Goal: Information Seeking & Learning: Learn about a topic

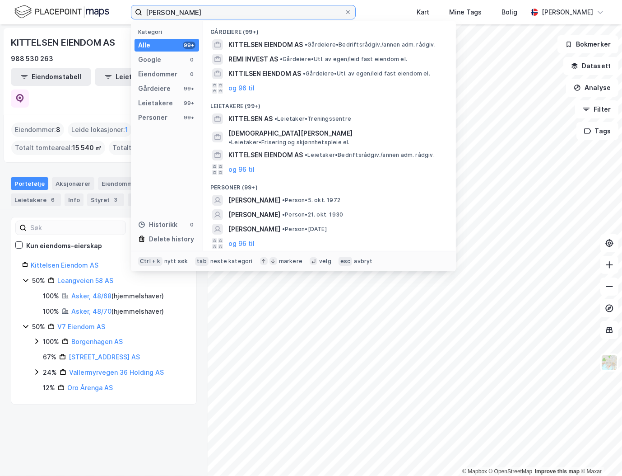
click at [277, 17] on input "[PERSON_NAME]" at bounding box center [243, 12] width 202 height 14
click at [277, 16] on input "[PERSON_NAME]" at bounding box center [243, 12] width 202 height 14
click at [277, 15] on input "[PERSON_NAME]" at bounding box center [243, 12] width 202 height 14
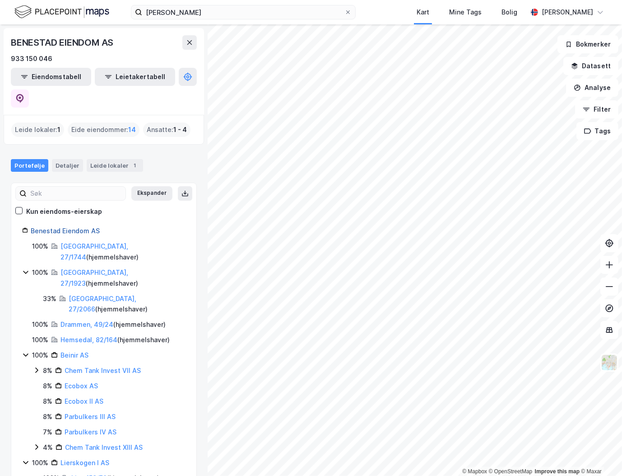
click at [79, 227] on link "Benestad Eiendom AS" at bounding box center [65, 231] width 69 height 8
click at [195, 11] on input "[PERSON_NAME]" at bounding box center [243, 12] width 202 height 14
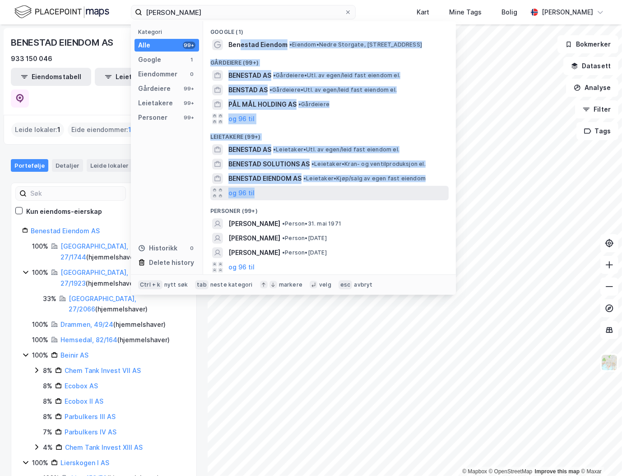
drag, startPoint x: 239, startPoint y: 45, endPoint x: 306, endPoint y: 196, distance: 164.7
click at [306, 196] on div "Google (1) [PERSON_NAME] • Eiendom • [GEOGRAPHIC_DATA], [STREET_ADDRESS] (99+) …" at bounding box center [329, 147] width 253 height 253
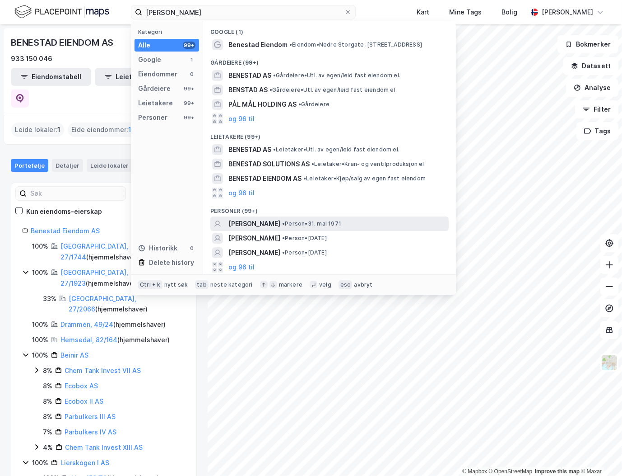
click at [280, 226] on span "[PERSON_NAME]" at bounding box center [254, 223] width 52 height 11
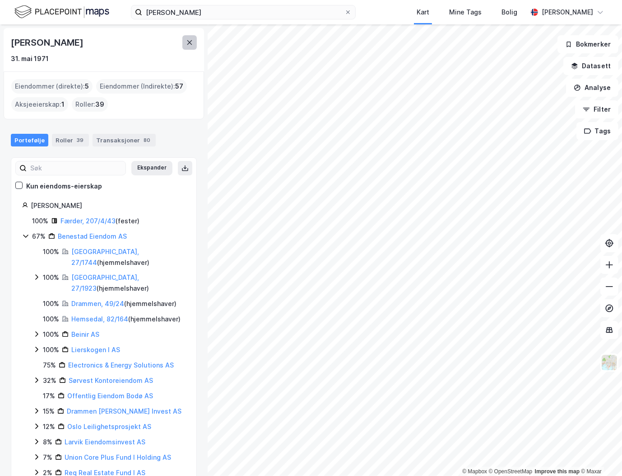
click at [190, 40] on icon at bounding box center [189, 42] width 7 height 7
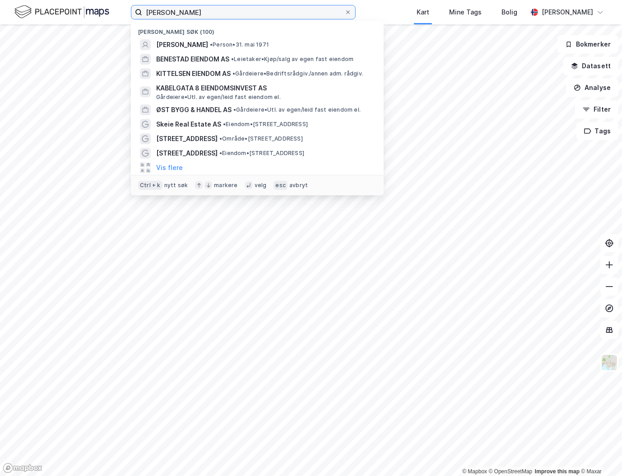
drag, startPoint x: 201, startPoint y: 15, endPoint x: 125, endPoint y: 23, distance: 76.3
click at [125, 23] on div "[PERSON_NAME] søk (100) [PERSON_NAME] • Person • [DATE] BENESTAD EIENDOM AS • L…" at bounding box center [311, 12] width 622 height 24
paste input "Morud Minerals AS"
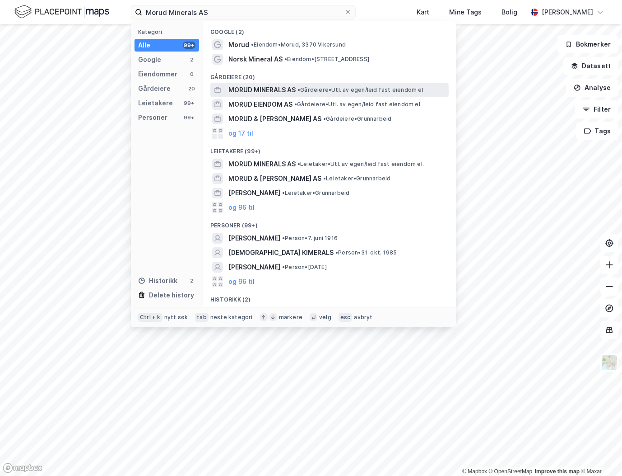
click at [264, 88] on span "MORUD MINERALS AS" at bounding box center [261, 89] width 67 height 11
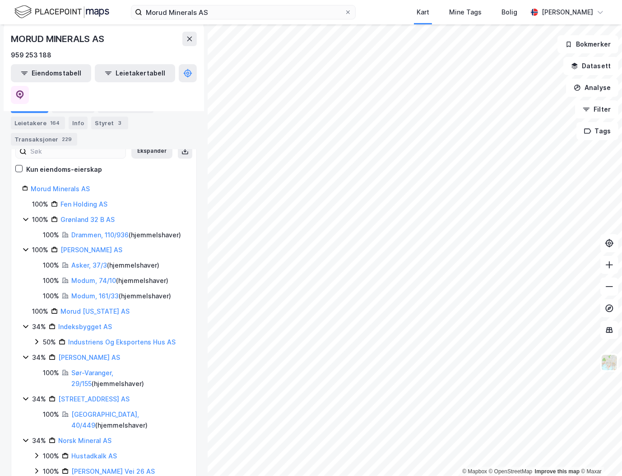
scroll to position [112, 0]
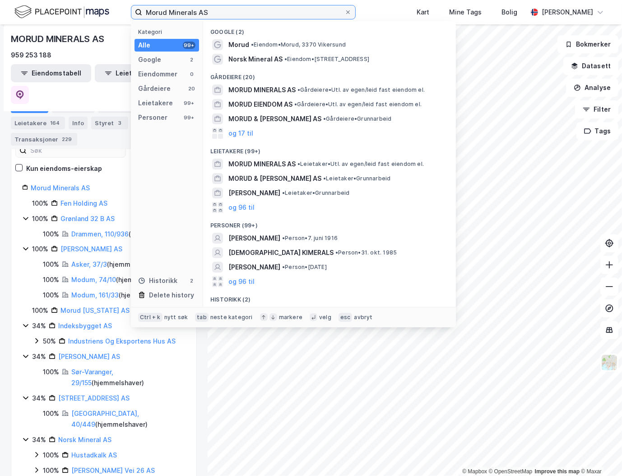
click at [306, 9] on input "Morud Minerals AS" at bounding box center [243, 12] width 202 height 14
click at [303, 12] on input "Morud Minerals AS" at bounding box center [243, 12] width 202 height 14
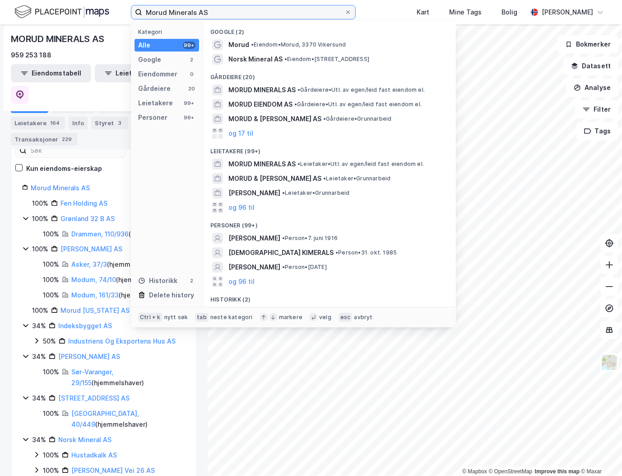
drag, startPoint x: 303, startPoint y: 12, endPoint x: 288, endPoint y: 13, distance: 14.9
click at [302, 12] on input "Morud Minerals AS" at bounding box center [243, 12] width 202 height 14
paste input "[PERSON_NAME]"
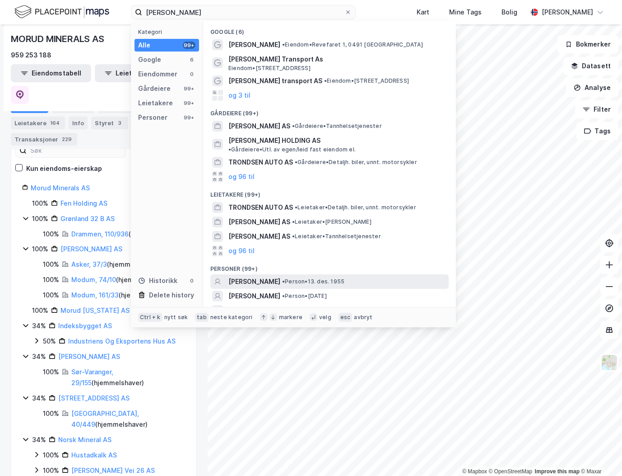
click at [263, 276] on span "[PERSON_NAME]" at bounding box center [254, 281] width 52 height 11
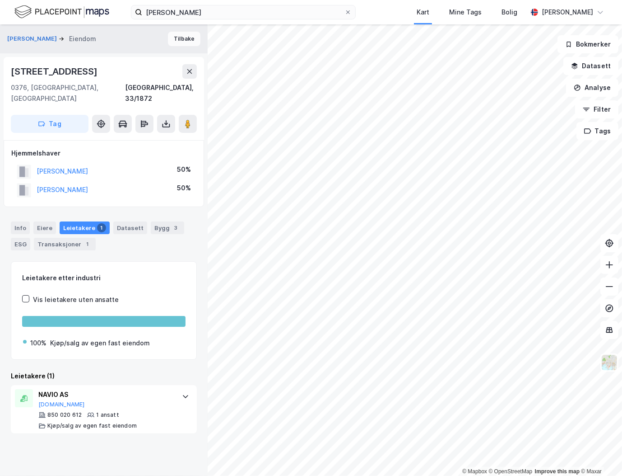
click at [173, 38] on button "Tilbake" at bounding box center [184, 39] width 33 height 14
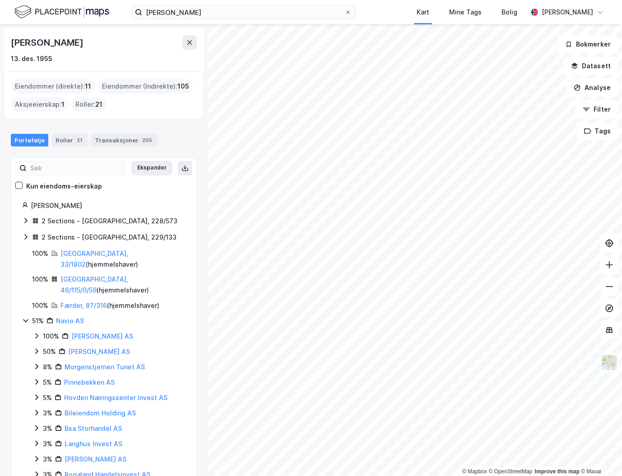
click at [387, 11] on div "[PERSON_NAME] Kart Mine Tags Bolig [PERSON_NAME]" at bounding box center [311, 12] width 622 height 24
click at [278, 11] on input "[PERSON_NAME]" at bounding box center [243, 12] width 202 height 14
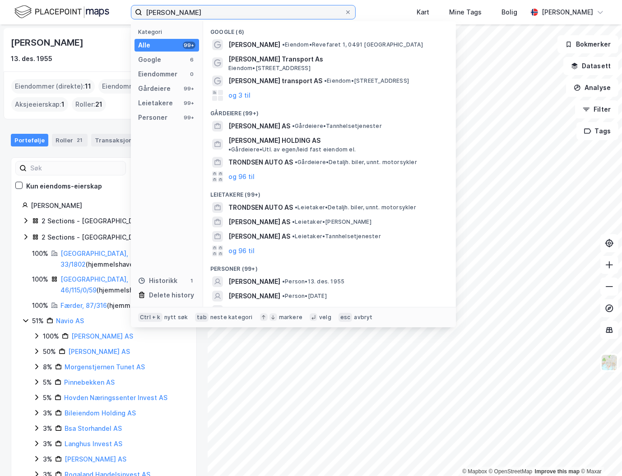
click at [278, 11] on input "[PERSON_NAME]" at bounding box center [243, 12] width 202 height 14
paste input "[PERSON_NAME]"
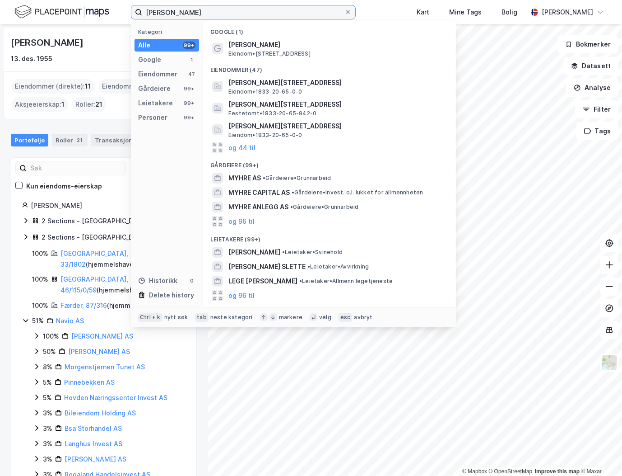
type input "[PERSON_NAME]"
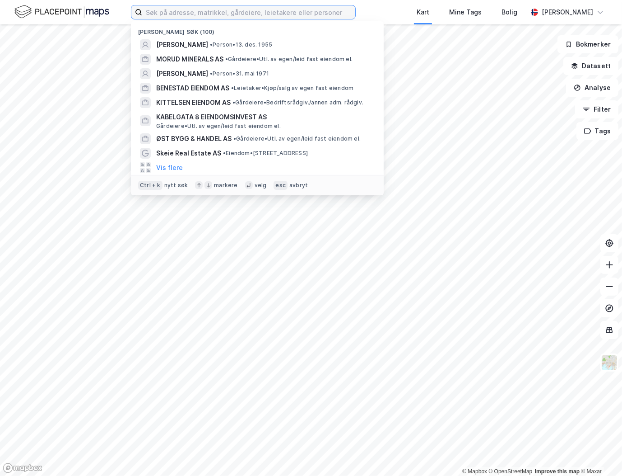
click at [285, 9] on input at bounding box center [248, 12] width 213 height 14
paste input "Karen Margrethe Bordevich Nøsted"
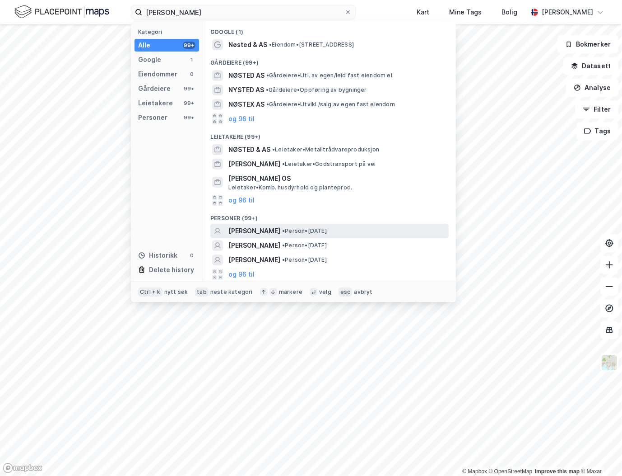
click at [256, 228] on span "KAREN MARGRETHE BORDEVICH NØSTED" at bounding box center [254, 230] width 52 height 11
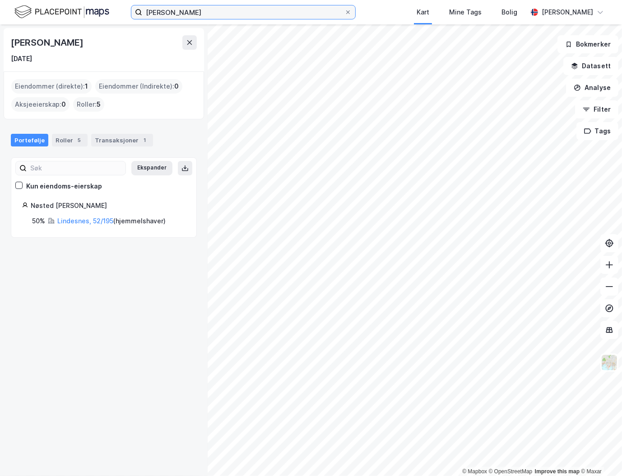
click at [265, 13] on input "Karen Margrethe Bordevich Nøsted" at bounding box center [243, 12] width 202 height 14
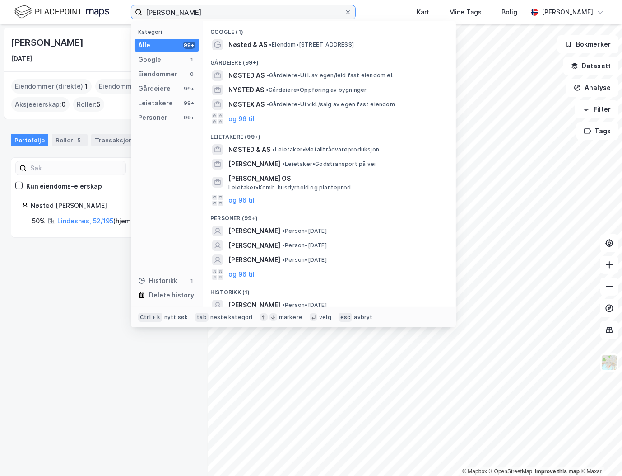
click at [266, 13] on input "Karen Margrethe Bordevich Nøsted" at bounding box center [243, 12] width 202 height 14
click at [270, 9] on input "Karen Margrethe Bordevich Nøsted" at bounding box center [243, 12] width 202 height 14
click at [265, 8] on input "Karen Margrethe Bordevich Nøsted" at bounding box center [243, 12] width 202 height 14
click at [270, 13] on input "Karen Margrethe Bordevich Nøsted" at bounding box center [243, 12] width 202 height 14
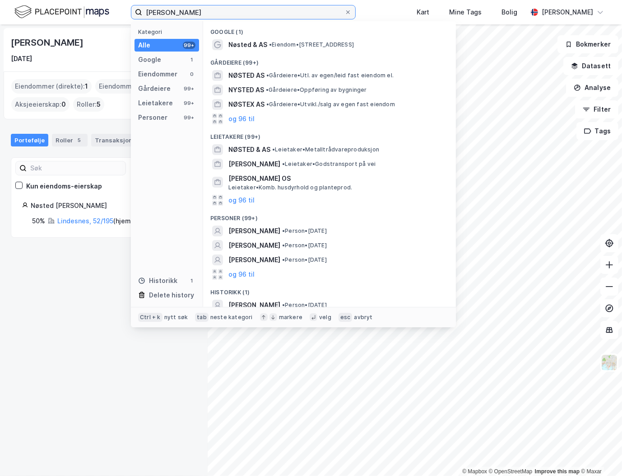
click at [191, 11] on input "Karen Margrethe Bordevich Nøsted" at bounding box center [243, 12] width 202 height 14
paste input "Sandnes Offentlig Invest AS"
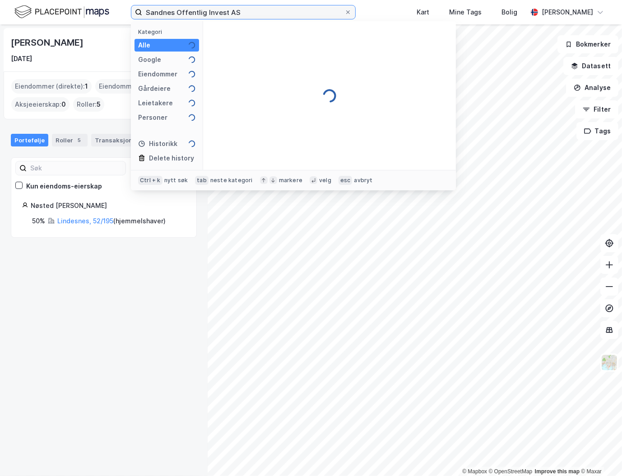
type input "Sandnes Offentlig Invest AS"
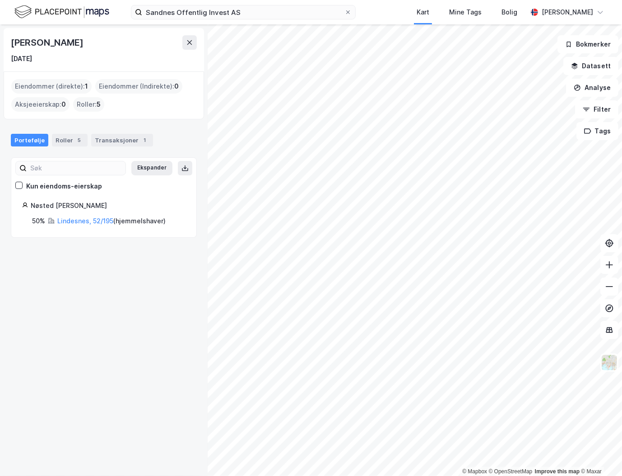
drag, startPoint x: 47, startPoint y: 333, endPoint x: 54, endPoint y: 327, distance: 8.3
click at [48, 332] on div "Karen Margrethe Bordevich Nøsted 8. juni 1956 Eiendommer (direkte) : 1 Eiendomm…" at bounding box center [104, 249] width 208 height 451
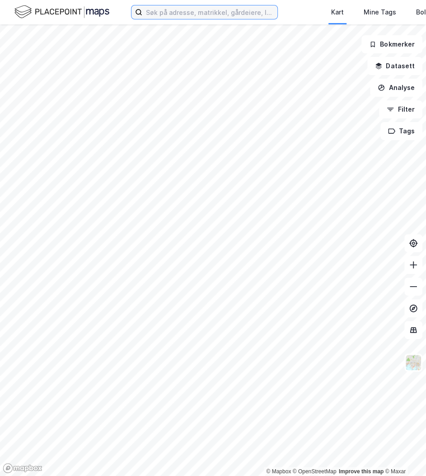
click at [191, 9] on input at bounding box center [209, 12] width 135 height 14
paste input "BARBUBUKTA EIENDOMSINVEST AS"
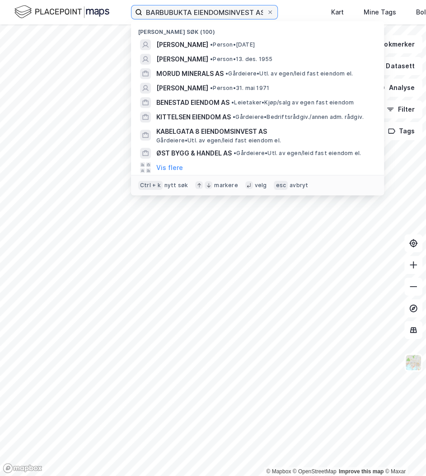
scroll to position [0, 1]
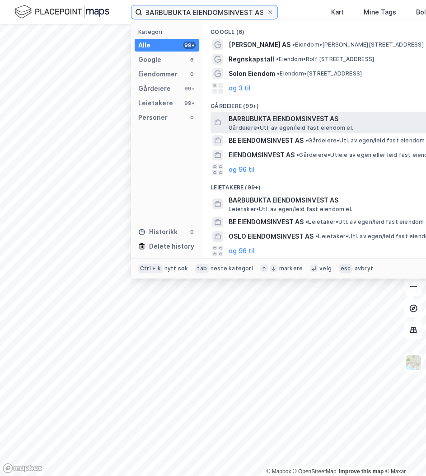
type input "BARBUBUKTA EIENDOMSINVEST AS"
click at [286, 122] on span "BARBUBUKTA EIENDOMSINVEST AS" at bounding box center [336, 118] width 217 height 11
